Goal: Task Accomplishment & Management: Use online tool/utility

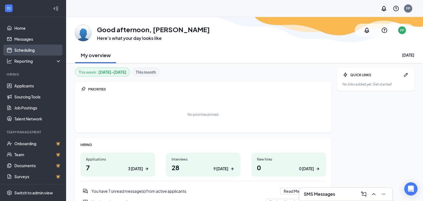
click at [31, 51] on link "Scheduling" at bounding box center [37, 50] width 47 height 11
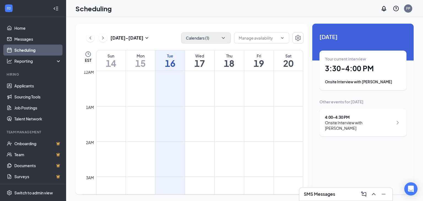
scroll to position [270, 0]
click at [225, 39] on icon "ChevronDown" at bounding box center [223, 38] width 6 height 6
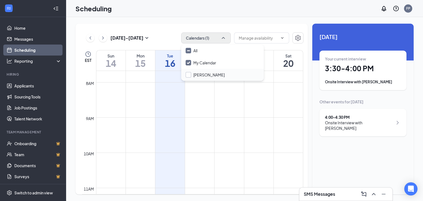
click at [187, 75] on input "[PERSON_NAME]" at bounding box center [204, 75] width 39 height 6
checkbox input "false"
checkbox input "true"
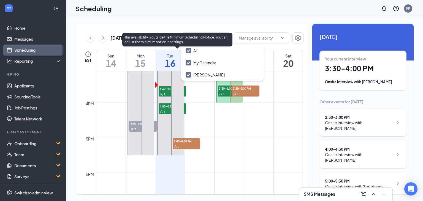
scroll to position [474, 0]
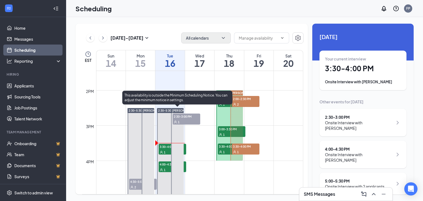
click at [188, 122] on div "1" at bounding box center [186, 122] width 28 height 6
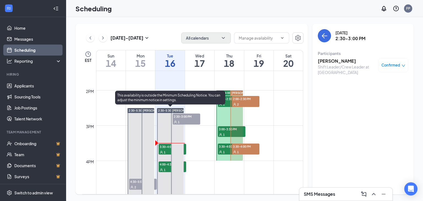
click at [161, 150] on div "1" at bounding box center [172, 152] width 28 height 6
click at [166, 167] on div "1" at bounding box center [172, 170] width 28 height 6
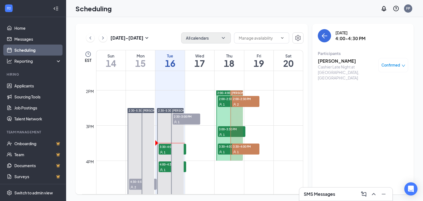
click at [228, 104] on div "1" at bounding box center [232, 105] width 28 height 6
click at [241, 102] on div "2" at bounding box center [246, 105] width 28 height 6
click at [222, 102] on div "1" at bounding box center [232, 105] width 28 height 6
click at [224, 130] on span "3:00-3:30 PM" at bounding box center [232, 129] width 28 height 6
click at [224, 147] on span "3:30-4:00 PM" at bounding box center [232, 147] width 28 height 6
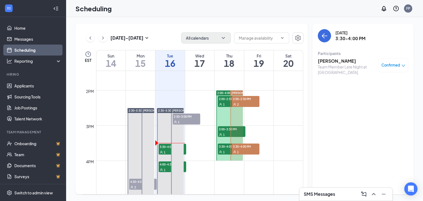
click at [251, 99] on span "2:00-2:30 PM" at bounding box center [246, 99] width 28 height 6
click at [250, 150] on div "1" at bounding box center [246, 152] width 28 height 6
click at [242, 104] on div "2" at bounding box center [246, 105] width 28 height 6
click at [227, 130] on span "3:00-3:30 PM" at bounding box center [232, 129] width 28 height 6
click at [339, 64] on h3 "[PERSON_NAME] [GEOGRAPHIC_DATA]" at bounding box center [346, 64] width 58 height 12
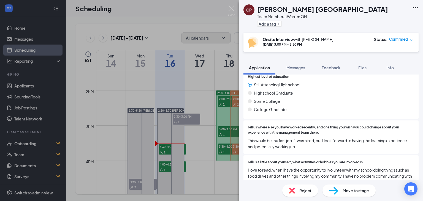
scroll to position [215, 0]
